Goal: Find specific page/section: Find specific page/section

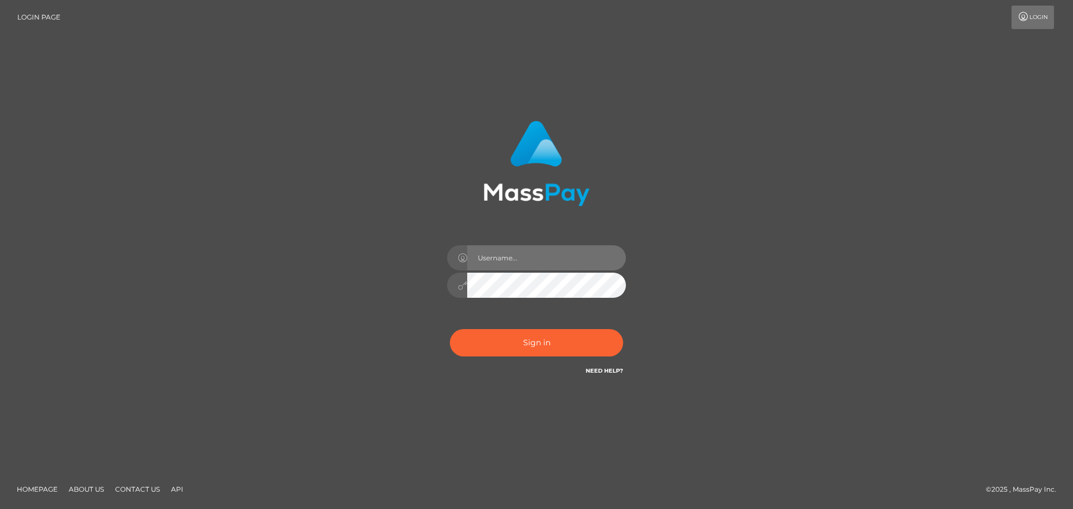
click at [511, 259] on input "text" at bounding box center [546, 257] width 159 height 25
type input "Veronica"
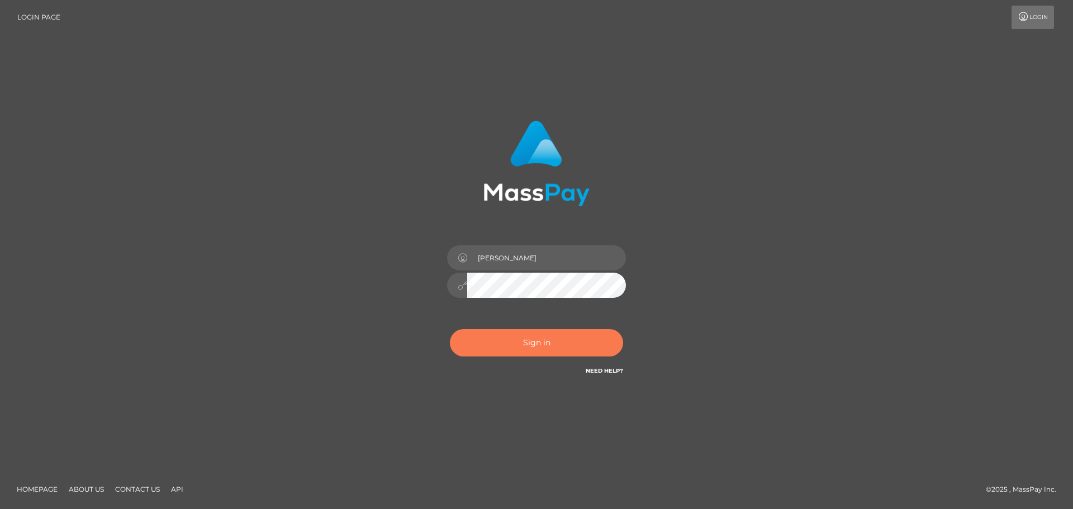
click at [564, 343] on button "Sign in" at bounding box center [536, 342] width 173 height 27
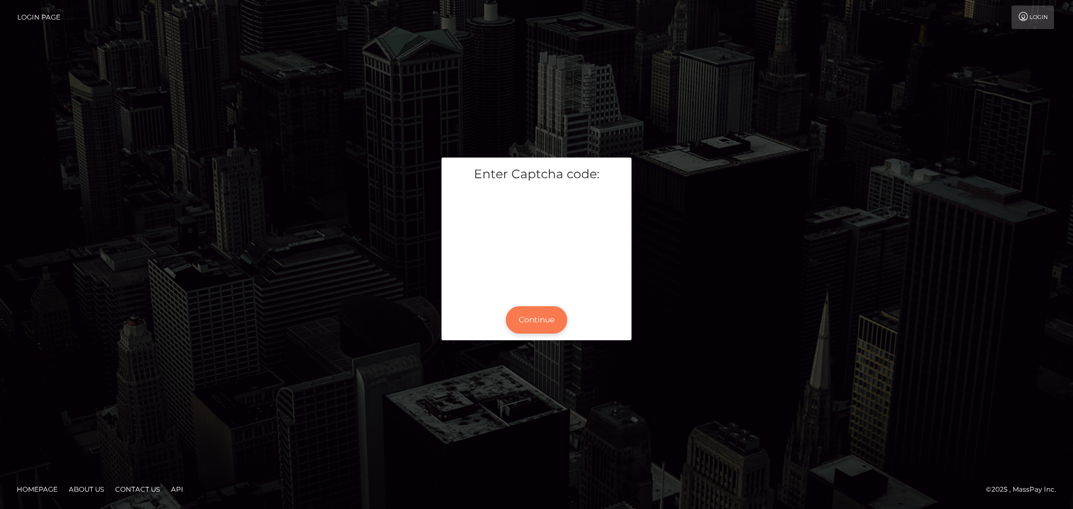
click at [517, 308] on button "Continue" at bounding box center [536, 319] width 61 height 27
click at [524, 313] on button "Continue" at bounding box center [536, 319] width 61 height 27
click at [535, 317] on button "Continue" at bounding box center [536, 319] width 61 height 27
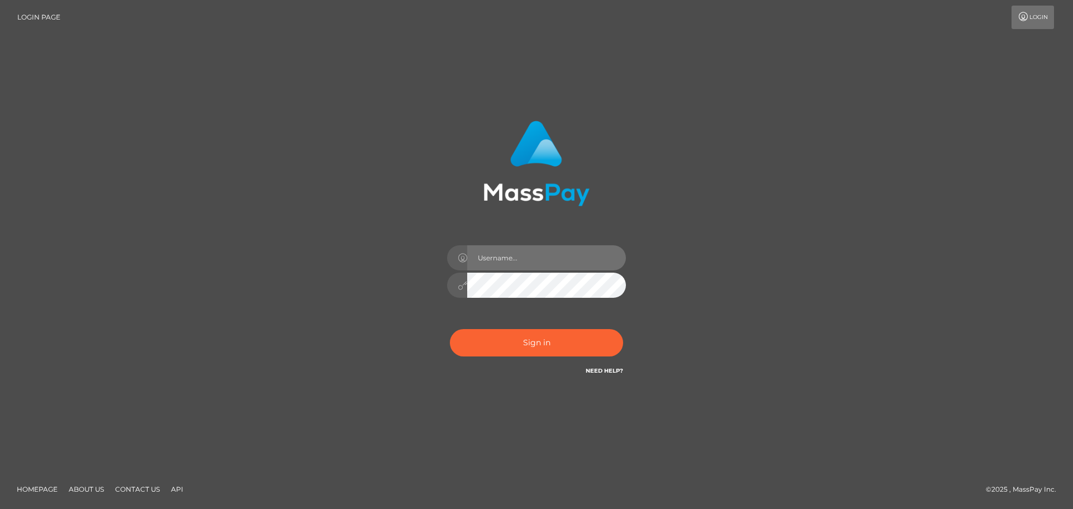
click at [522, 261] on input "text" at bounding box center [546, 257] width 159 height 25
type input "Veronica"
click at [513, 261] on input "Veronica" at bounding box center [546, 257] width 159 height 25
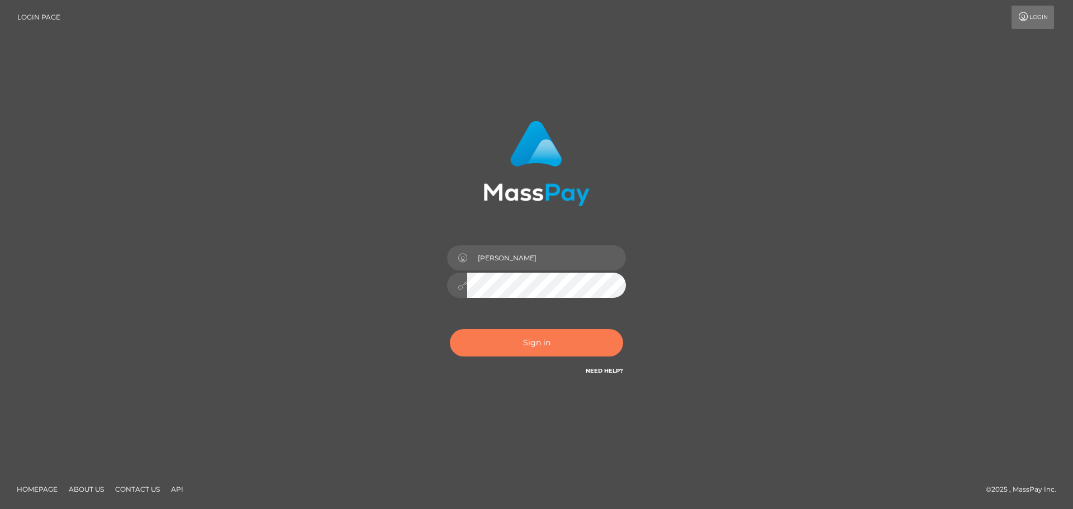
click at [523, 332] on button "Sign in" at bounding box center [536, 342] width 173 height 27
click at [519, 337] on button "Sign in" at bounding box center [536, 342] width 173 height 27
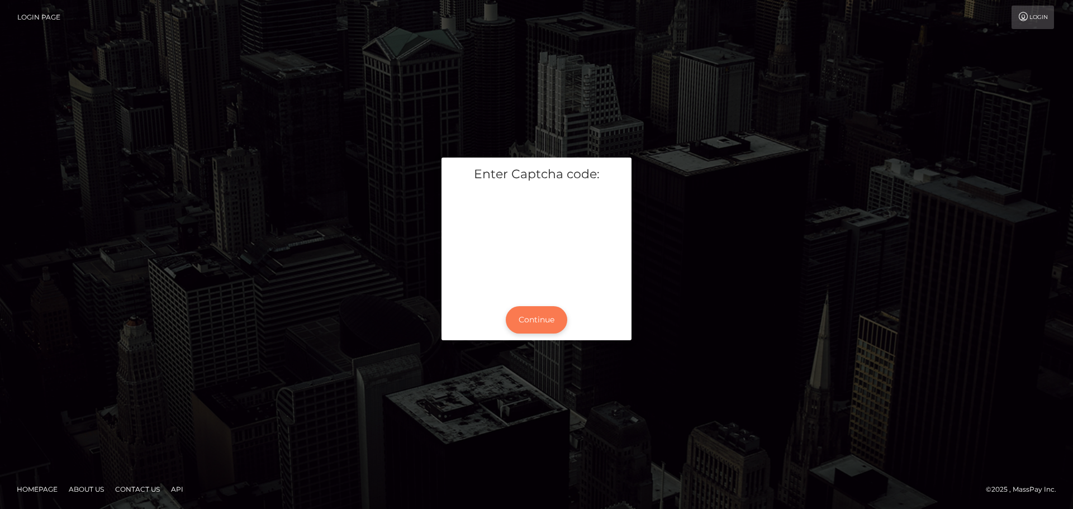
click at [531, 314] on button "Continue" at bounding box center [536, 319] width 61 height 27
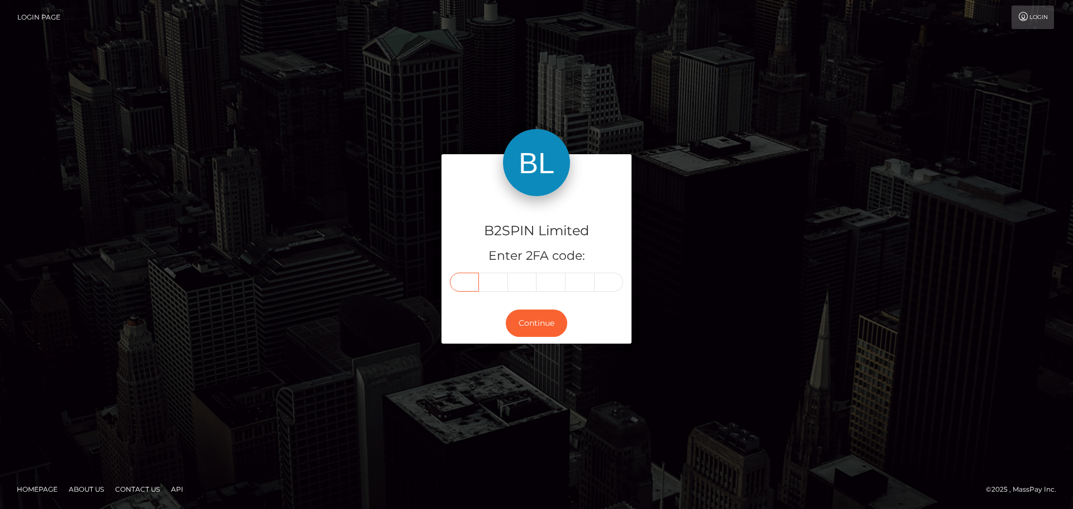
paste input "1"
type input "1"
type input "6"
type input "8"
type input "2"
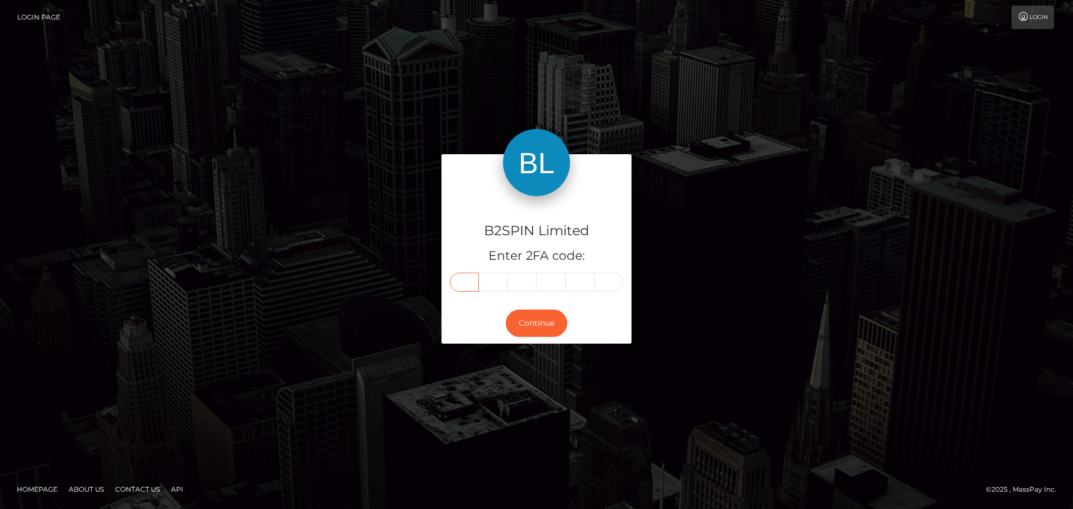
type input "4"
type input "2"
click at [540, 322] on button "Continue" at bounding box center [536, 322] width 61 height 27
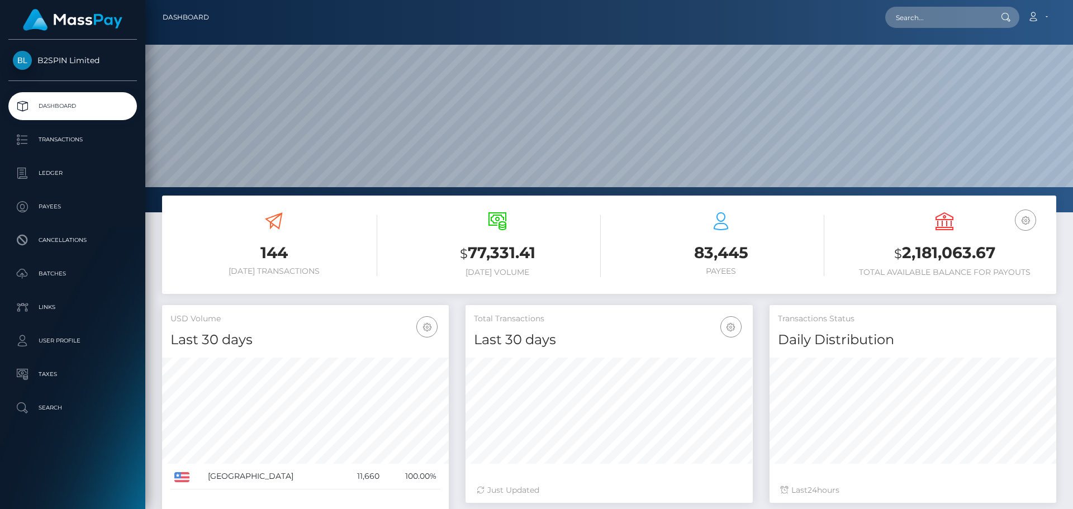
scroll to position [198, 287]
click at [938, 25] on input "text" at bounding box center [937, 17] width 105 height 21
paste input "02183a77-6539-4d0c-91f2-38b1882f94ac"
click at [983, 16] on input "02183a77-6539-4d0c-91f2-38b1882f94ac" at bounding box center [937, 17] width 105 height 21
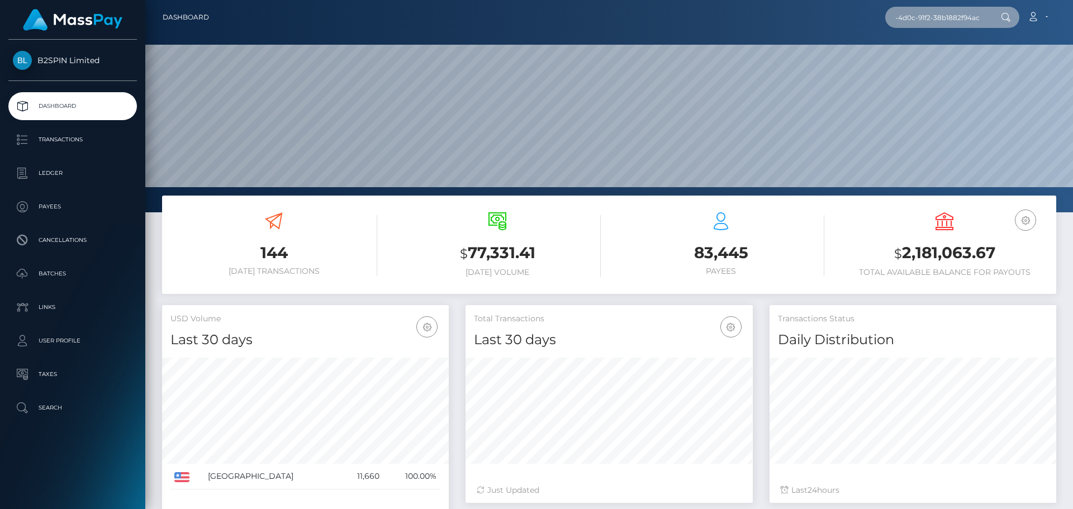
paste input "text"
click at [906, 16] on input "02183a77-6539-4d0c-91f2-38b1882f94ac" at bounding box center [937, 17] width 105 height 21
click at [915, 19] on input "02183a77-6539-4d0c-91f2-38b1882f94ac" at bounding box center [937, 17] width 105 height 21
click at [907, 20] on input "02183a77-6539-4d0c-91f2-38b1882f94ac" at bounding box center [937, 17] width 105 height 21
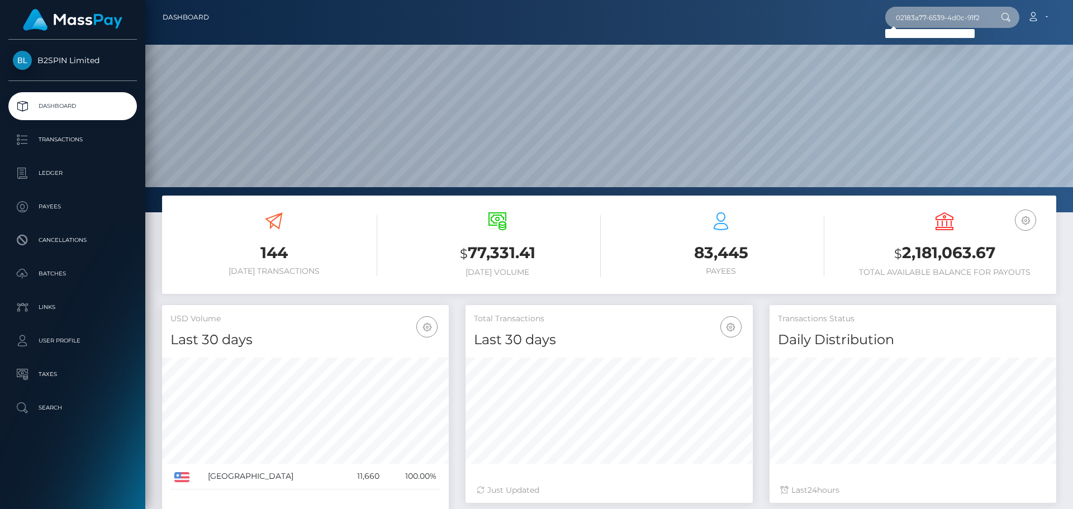
click at [952, 18] on input "02183a77-6539-4d0c-91f2-38b1882f94ac" at bounding box center [937, 17] width 105 height 21
click at [952, 16] on input "02183a77-6539-4d0c-91f2-38b1882f94ac" at bounding box center [937, 17] width 105 height 21
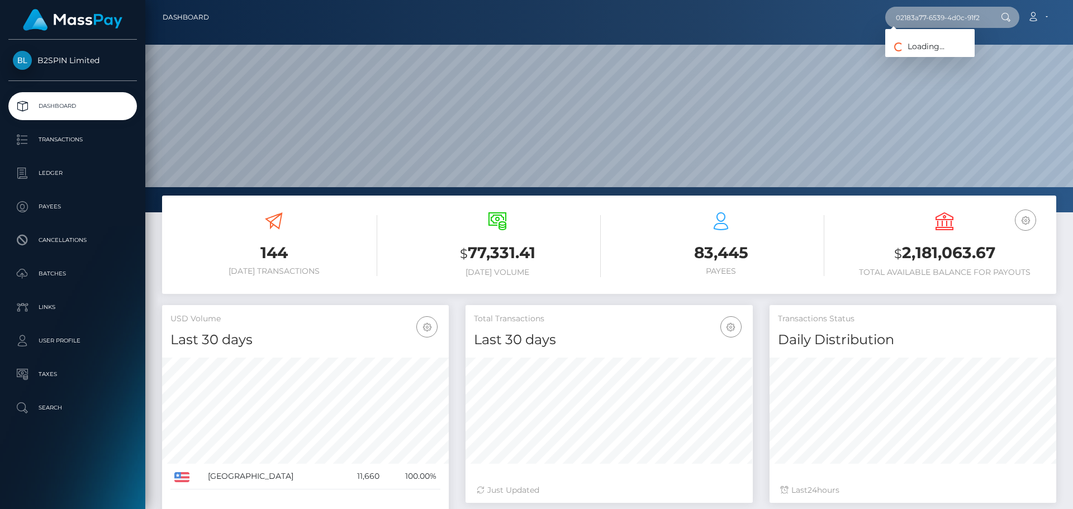
paste input "2161272296"
type input "2161272296"
click at [918, 59] on link "JUAN CARLOS BARRAZA" at bounding box center [929, 57] width 89 height 21
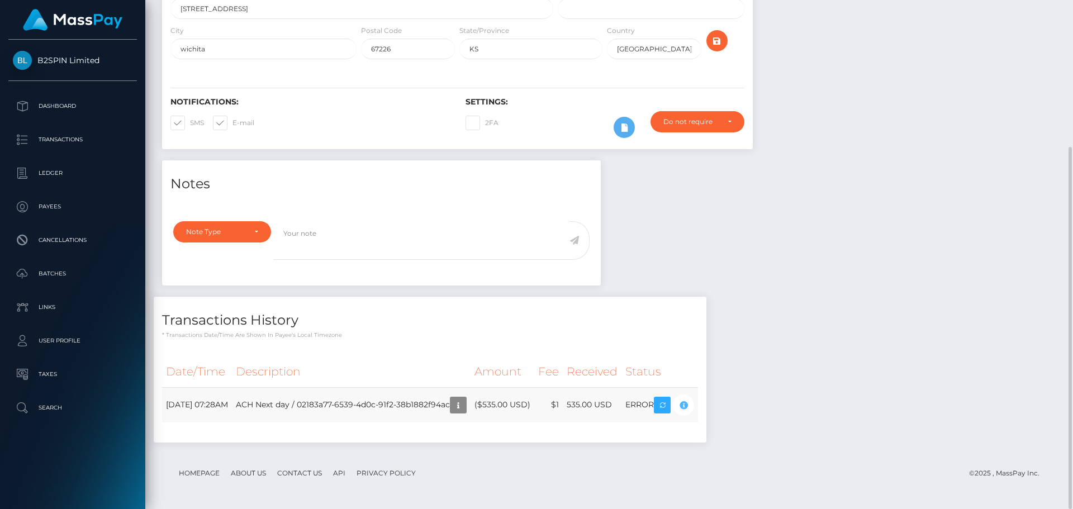
scroll to position [134, 287]
